Goal: Navigation & Orientation: Go to known website

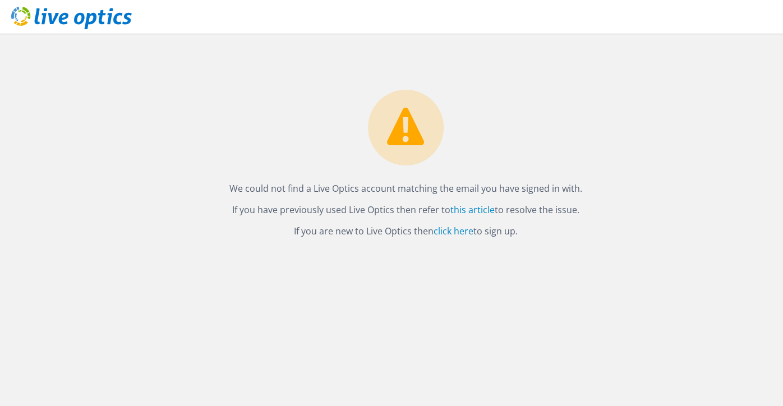
click at [58, 17] on icon at bounding box center [71, 18] width 121 height 23
click at [477, 209] on link "this article" at bounding box center [473, 210] width 44 height 12
